Goal: Transaction & Acquisition: Purchase product/service

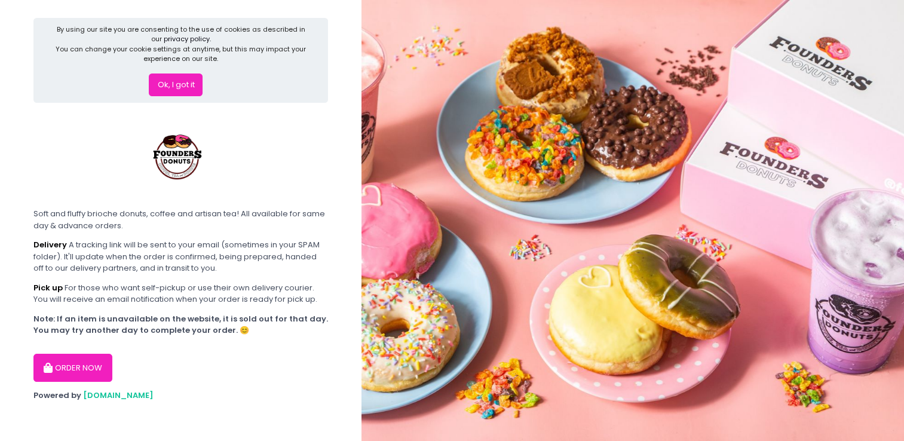
click at [53, 365] on icon "button" at bounding box center [50, 368] width 12 height 10
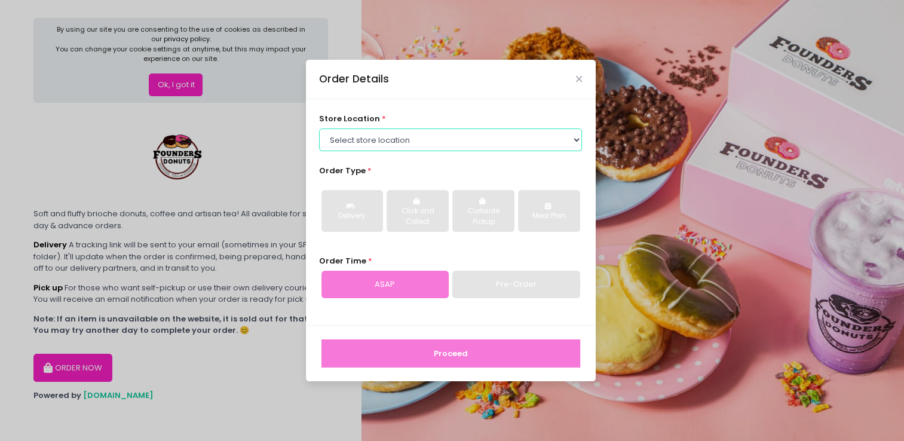
click at [538, 130] on select "Select store location Founders Donuts - [PERSON_NAME] Founders Donuts - [GEOGRA…" at bounding box center [450, 139] width 263 height 23
select select "6823519f7f461c106b9614ee"
click at [319, 128] on select "Select store location Founders Donuts - [PERSON_NAME] Founders Donuts - [GEOGRA…" at bounding box center [450, 139] width 263 height 23
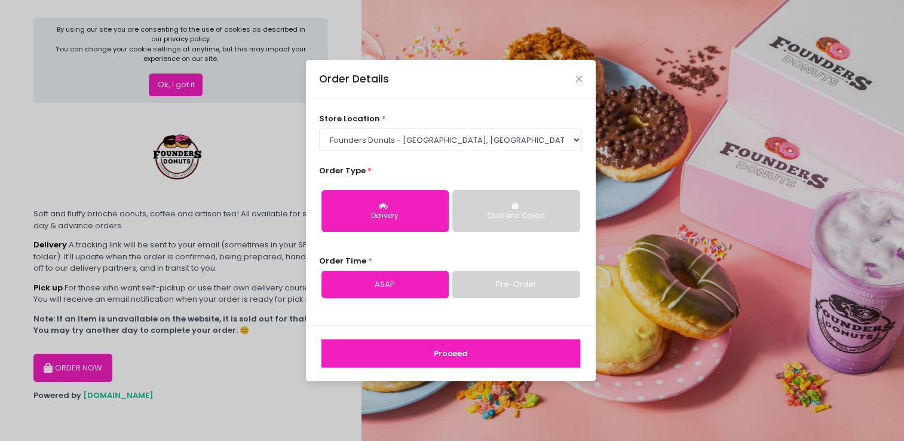
click at [415, 351] on button "Proceed" at bounding box center [450, 353] width 259 height 29
